Goal: Information Seeking & Learning: Learn about a topic

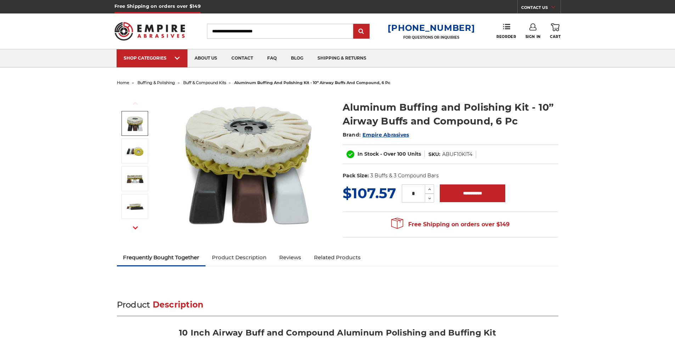
click at [131, 128] on img at bounding box center [135, 123] width 18 height 18
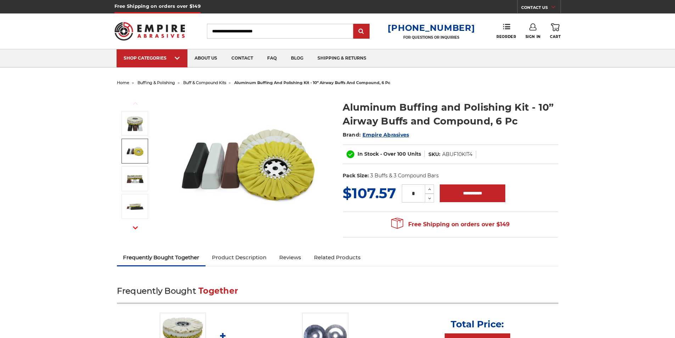
click at [140, 151] on img at bounding box center [135, 151] width 18 height 18
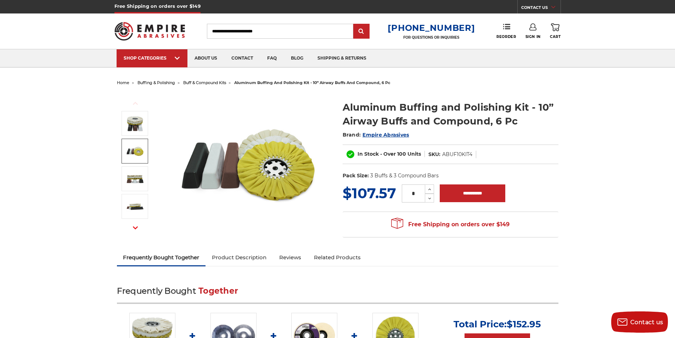
click at [139, 150] on img at bounding box center [135, 151] width 18 height 18
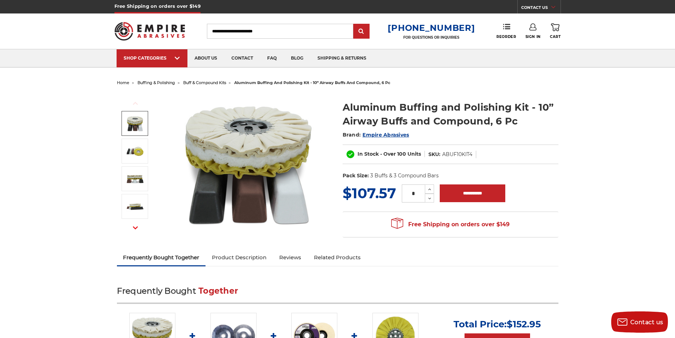
click at [139, 132] on img at bounding box center [135, 123] width 18 height 18
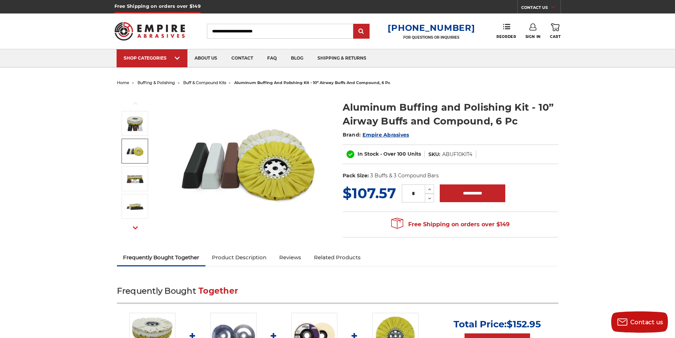
click at [140, 152] on img at bounding box center [135, 151] width 18 height 18
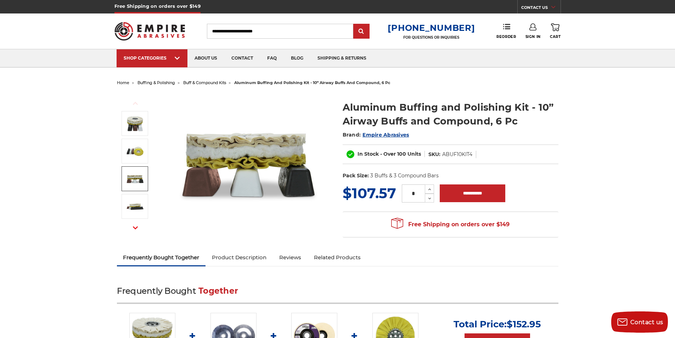
click at [143, 176] on img at bounding box center [135, 179] width 18 height 18
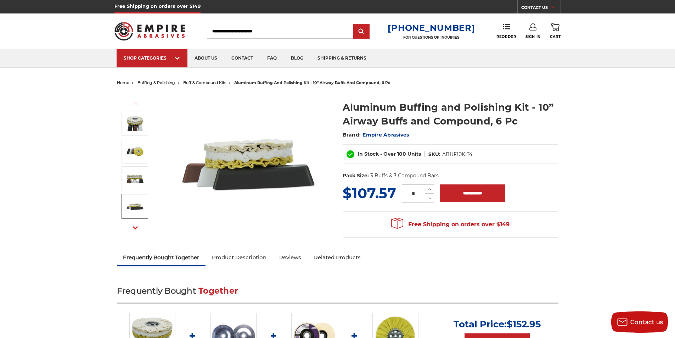
click at [139, 204] on img at bounding box center [135, 206] width 18 height 18
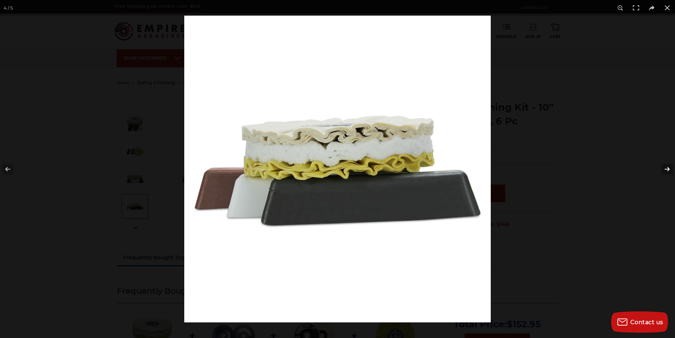
click at [667, 169] on button at bounding box center [662, 168] width 25 height 35
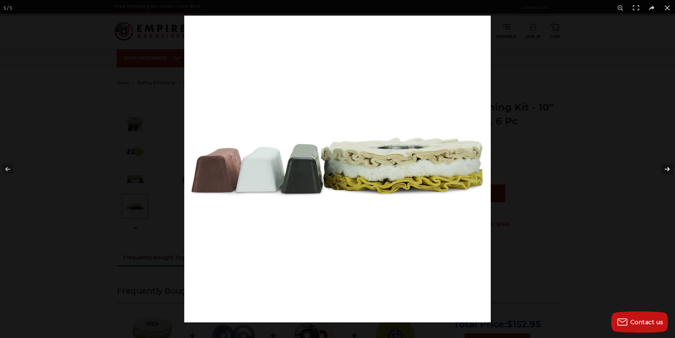
click at [667, 169] on button at bounding box center [662, 168] width 25 height 35
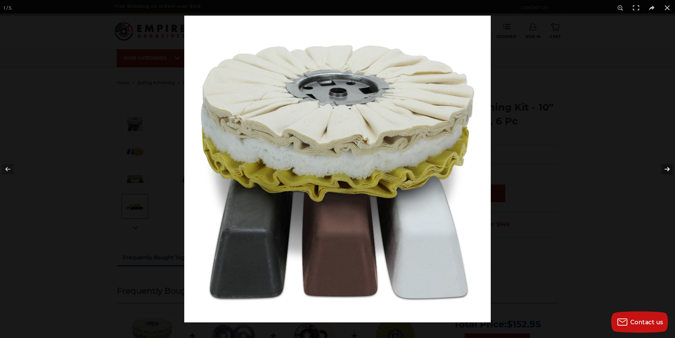
click at [667, 169] on button at bounding box center [662, 168] width 25 height 35
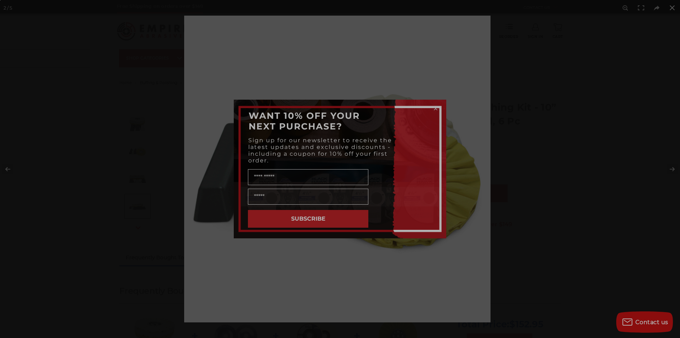
type input "*"
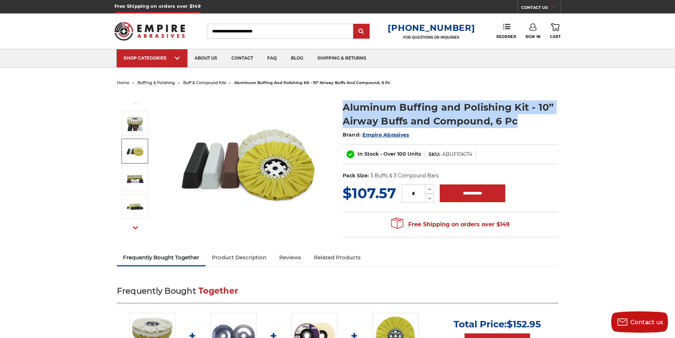
drag, startPoint x: 344, startPoint y: 106, endPoint x: 519, endPoint y: 124, distance: 175.9
click at [519, 124] on h1 "Aluminum Buffing and Polishing Kit - 10” Airway Buffs and Compound, 6 Pc" at bounding box center [451, 114] width 216 height 28
copy h1 "Aluminum Buffing and Polishing Kit - 10” Airway Buffs and Compound, 6 Pc"
click at [135, 228] on use "button" at bounding box center [135, 227] width 5 height 3
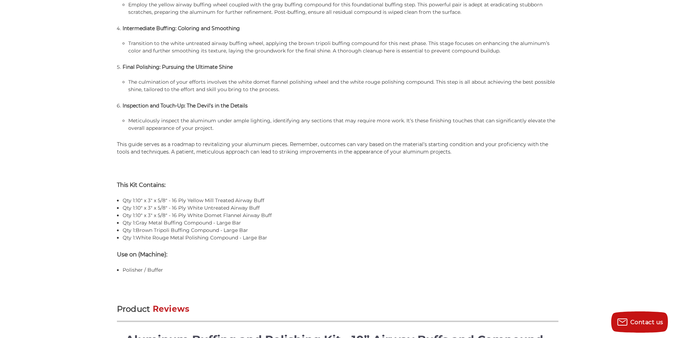
scroll to position [779, 0]
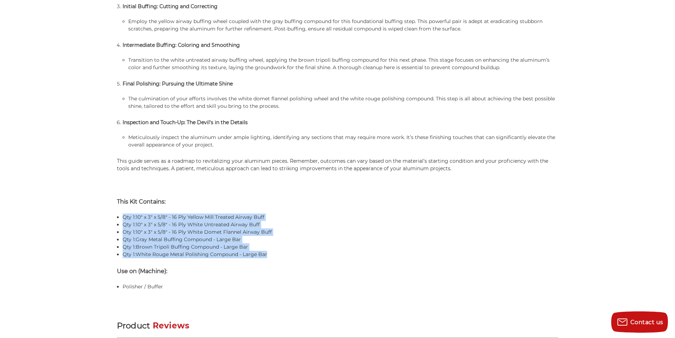
drag, startPoint x: 123, startPoint y: 215, endPoint x: 285, endPoint y: 251, distance: 166.2
click at [285, 251] on ul "Qty 1: 10" x 3" x 5/8" - 16 Ply Yellow Mill Treated Airway Buff Qty 1: 10" x 3"…" at bounding box center [341, 235] width 436 height 45
copy ul "Qty 1: 10" x 3" x 5/8" - 16 Ply Yellow Mill Treated Airway Buff Qty 1: 10" x 3"…"
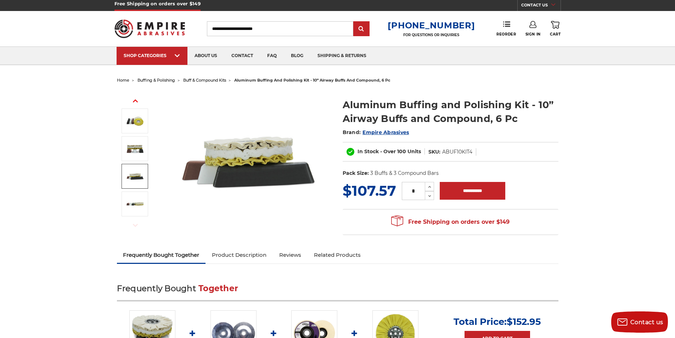
scroll to position [0, 0]
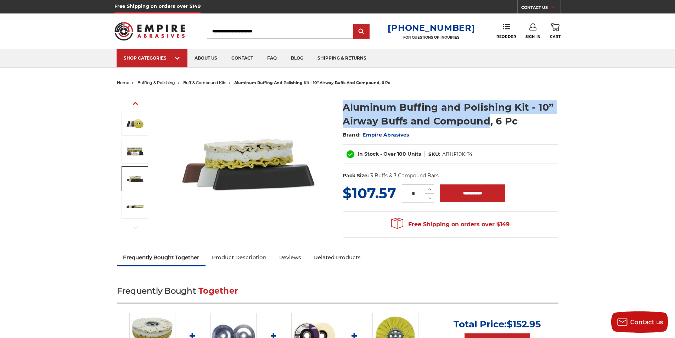
drag, startPoint x: 345, startPoint y: 105, endPoint x: 488, endPoint y: 121, distance: 143.6
click at [488, 121] on h1 "Aluminum Buffing and Polishing Kit - 10” Airway Buffs and Compound, 6 Pc" at bounding box center [451, 114] width 216 height 28
copy h1 "Aluminum Buffing and Polishing Kit - 10” Airway Buffs and Compound"
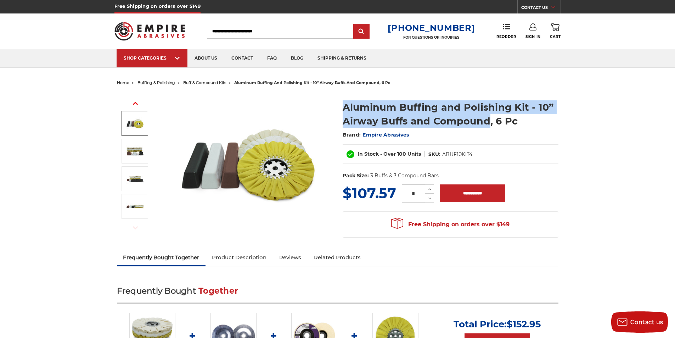
click at [137, 129] on img at bounding box center [135, 123] width 18 height 18
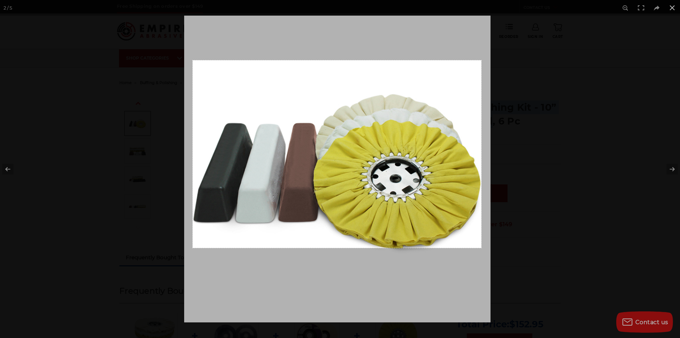
drag, startPoint x: 193, startPoint y: 60, endPoint x: 481, endPoint y: 248, distance: 344.1
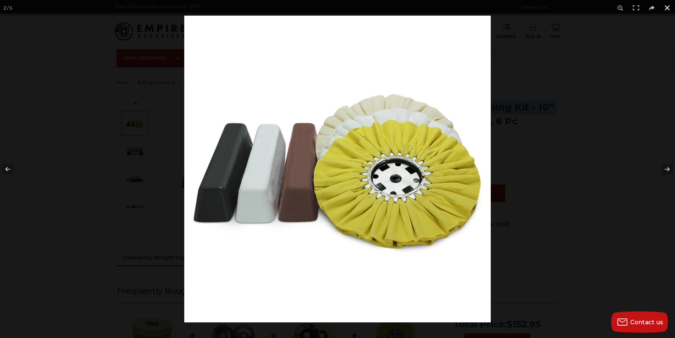
click at [600, 179] on div at bounding box center [521, 185] width 675 height 338
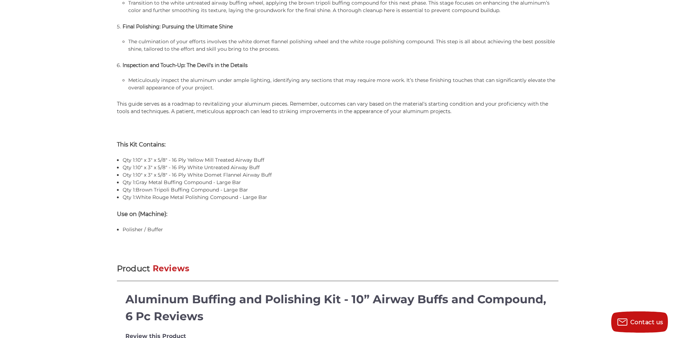
scroll to position [850, 0]
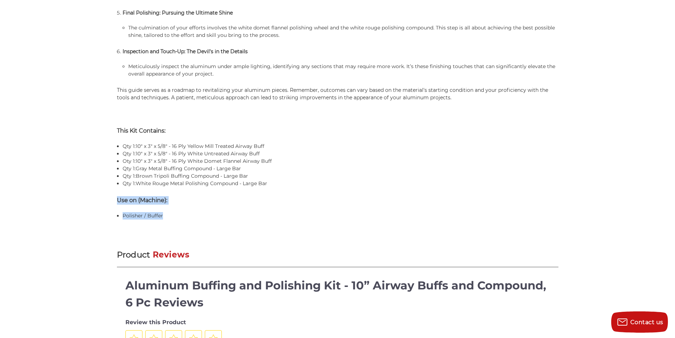
drag, startPoint x: 116, startPoint y: 198, endPoint x: 168, endPoint y: 217, distance: 55.7
copy div "Use on (Machine): Polisher / Buffer"
